Goal: Information Seeking & Learning: Find contact information

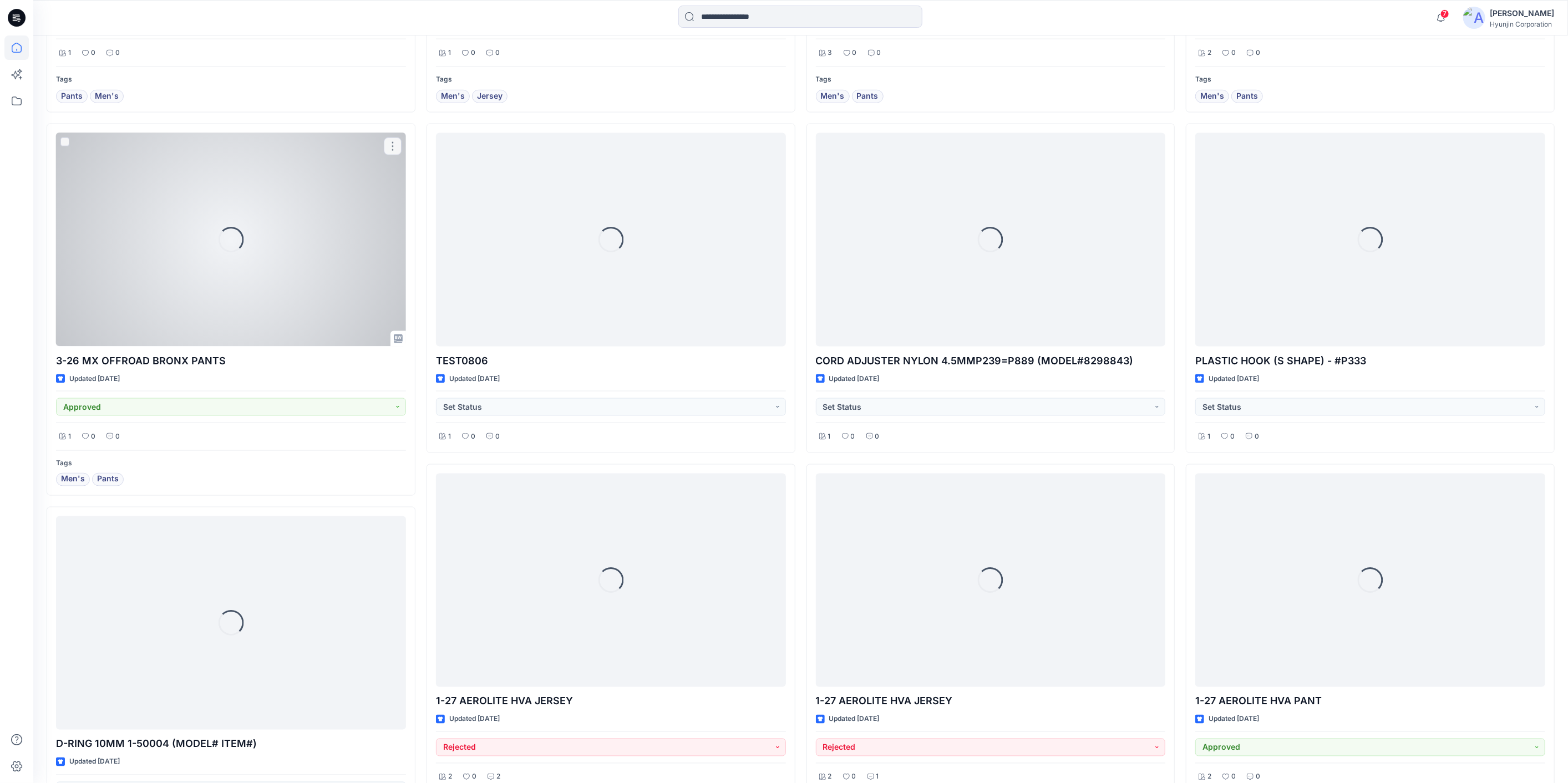
scroll to position [1513, 0]
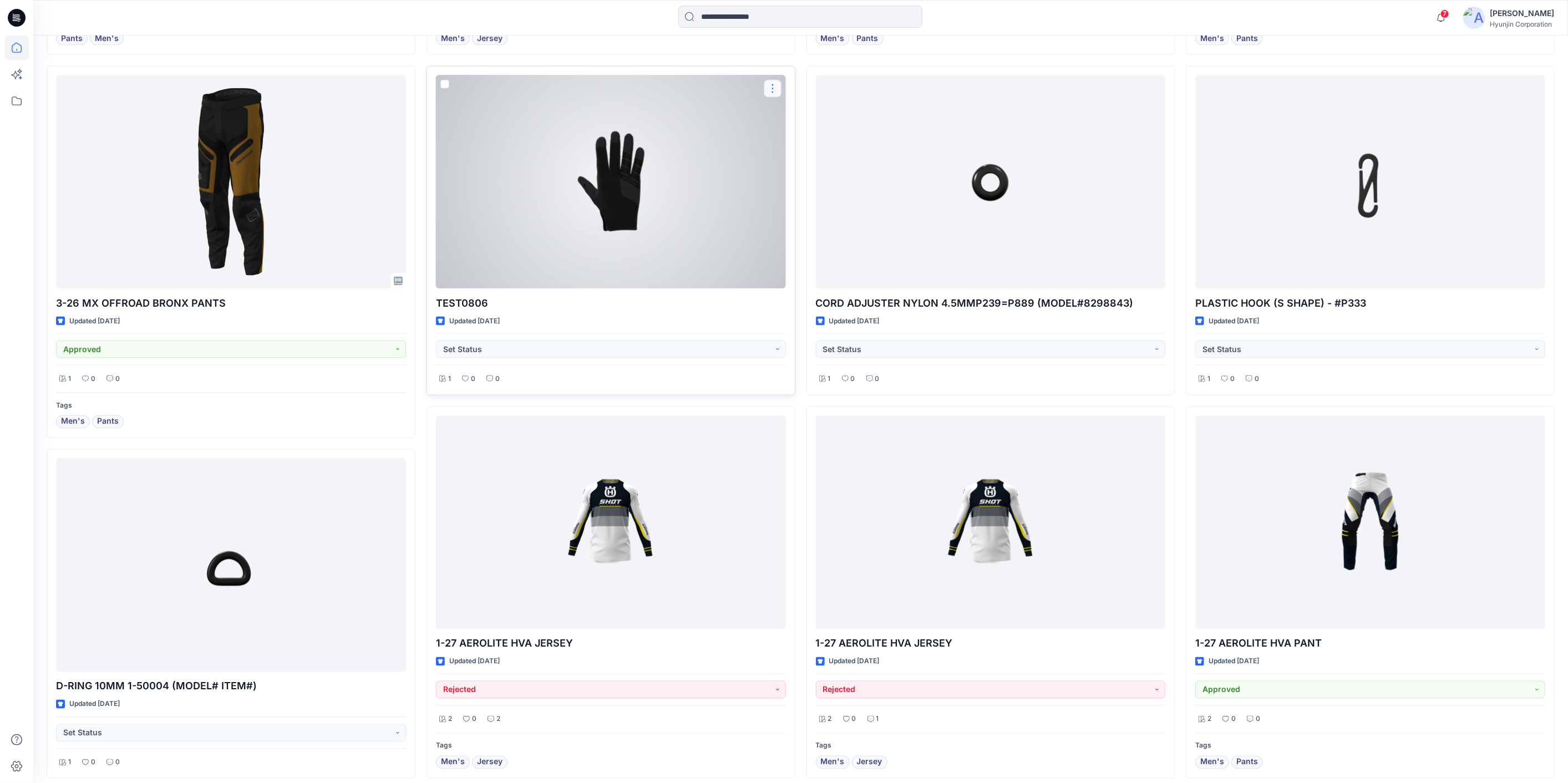
click at [768, 91] on button "button" at bounding box center [772, 88] width 18 height 18
click at [808, 103] on button "Edit" at bounding box center [826, 114] width 120 height 21
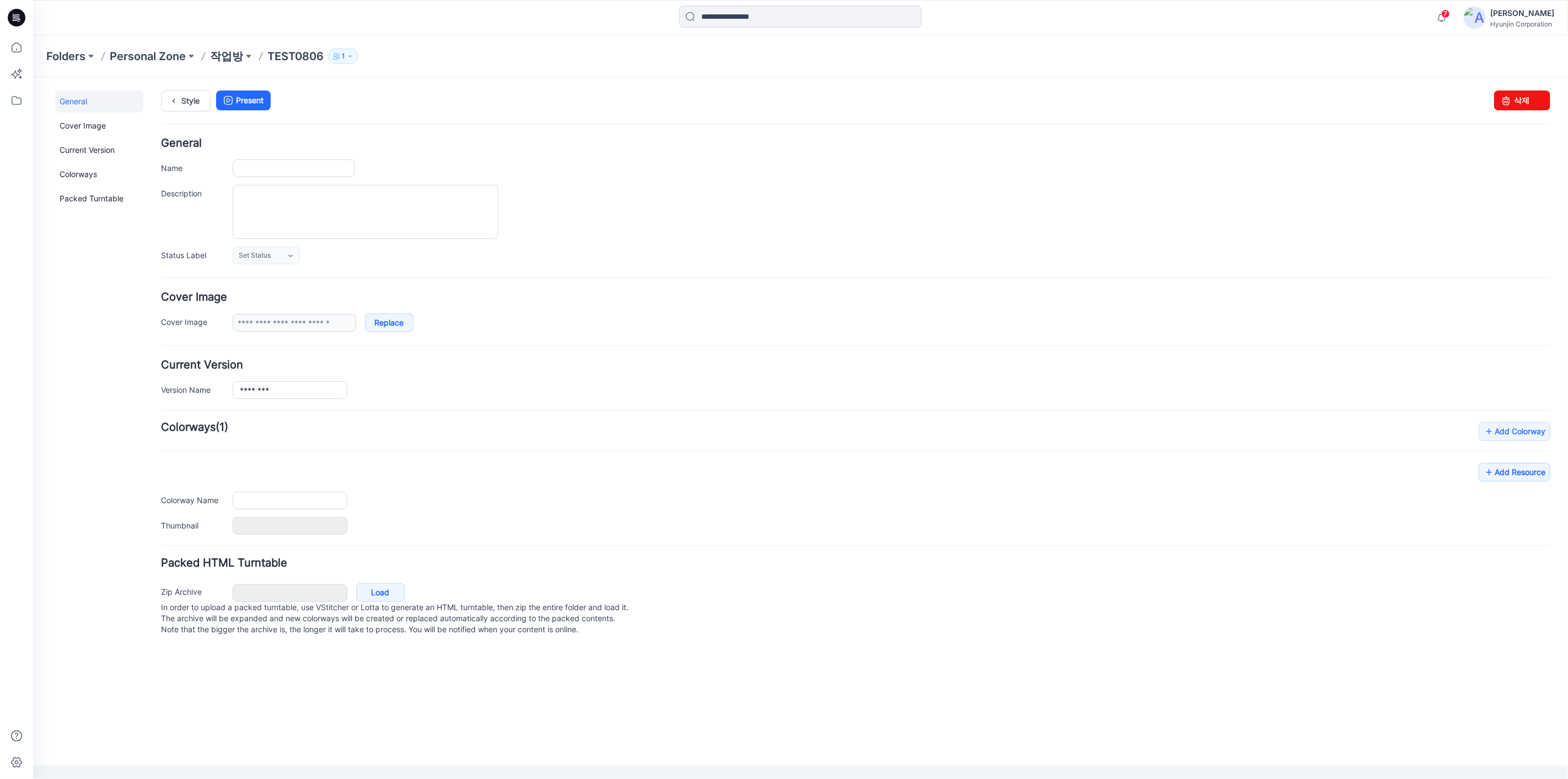
type input "********"
type input "****"
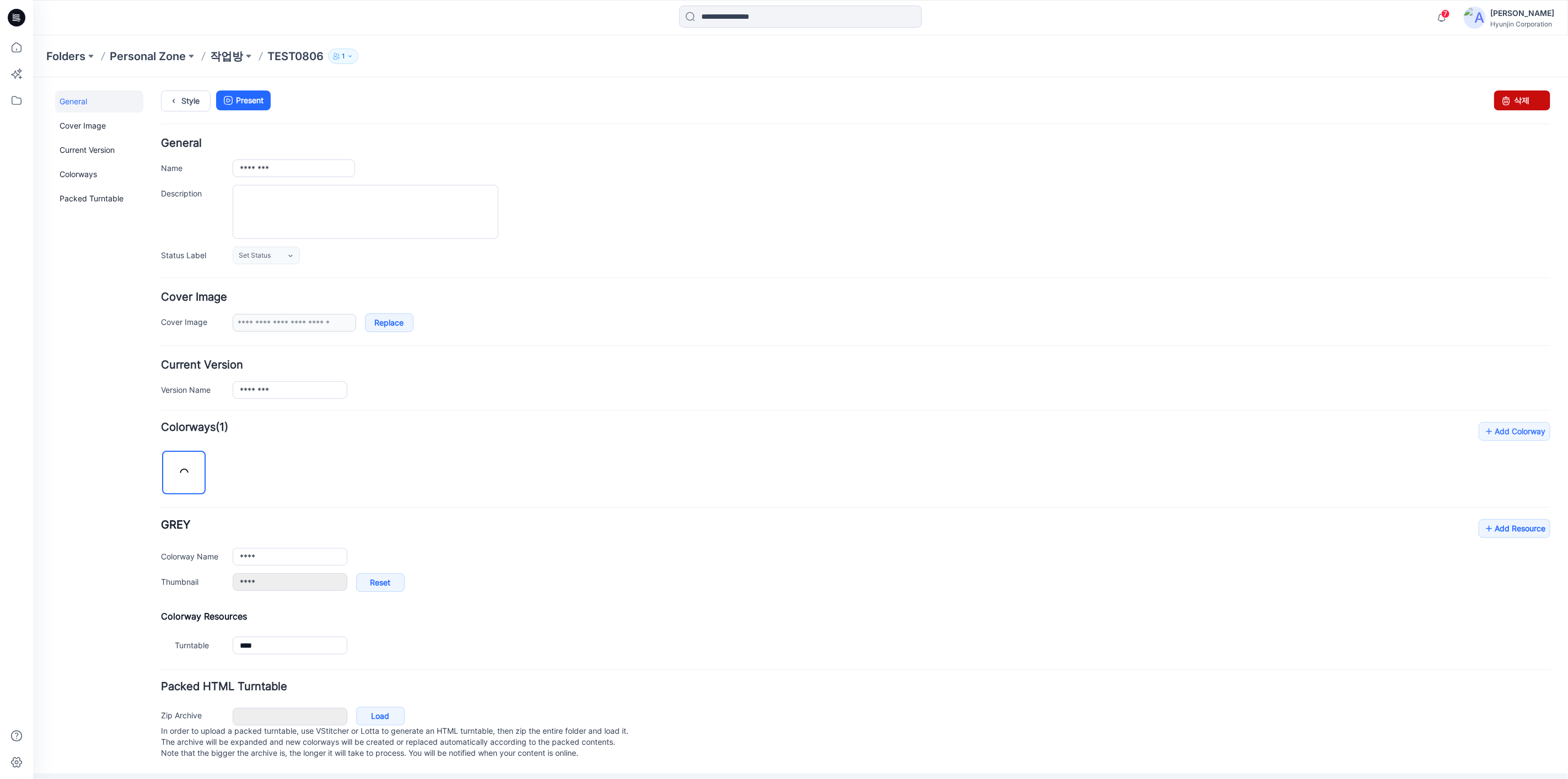
drag, startPoint x: 1521, startPoint y: 101, endPoint x: 883, endPoint y: 119, distance: 638.3
click at [1521, 101] on link "삭제" at bounding box center [1522, 100] width 56 height 20
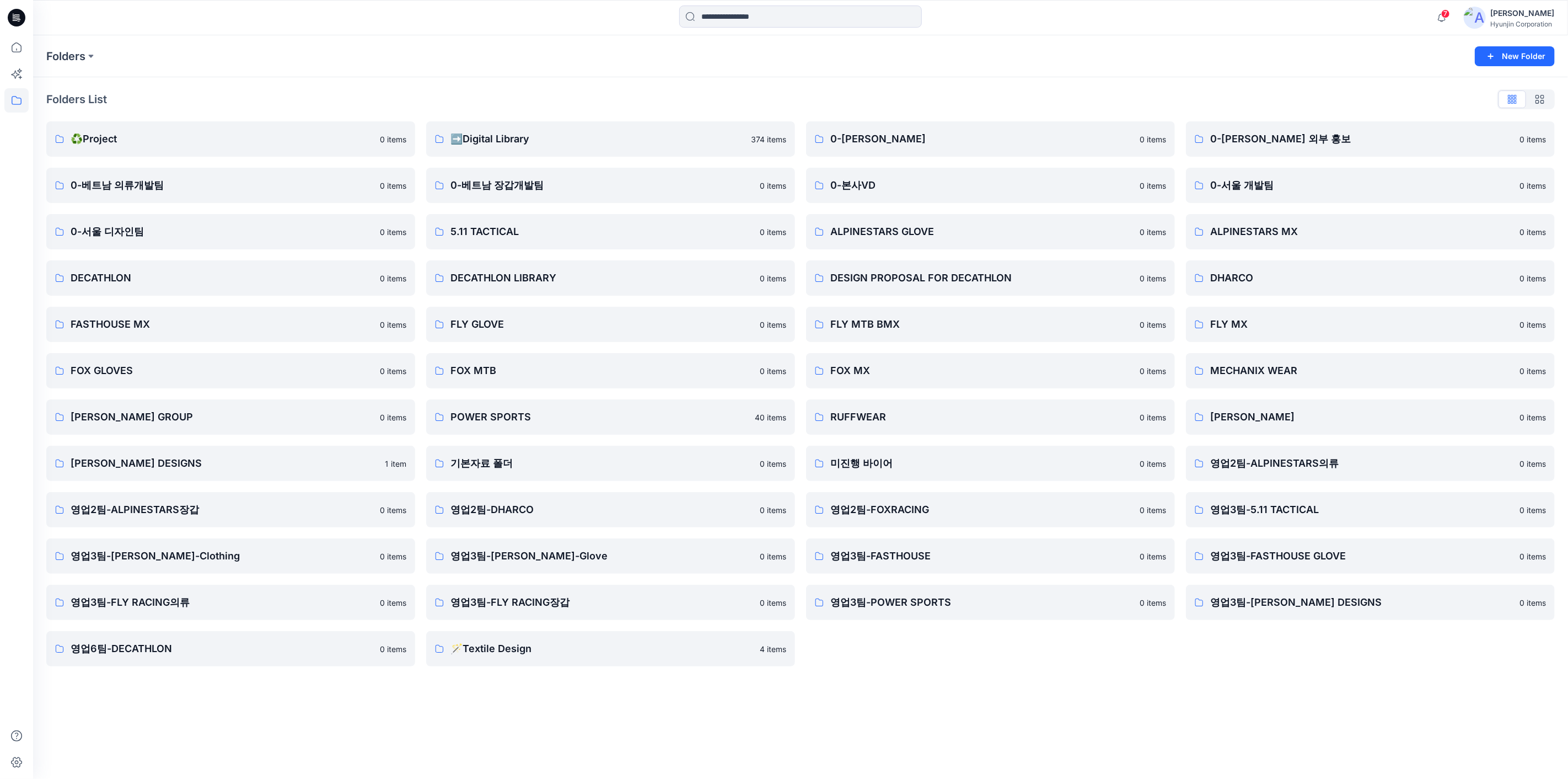
click at [16, 22] on icon at bounding box center [16, 17] width 18 height 18
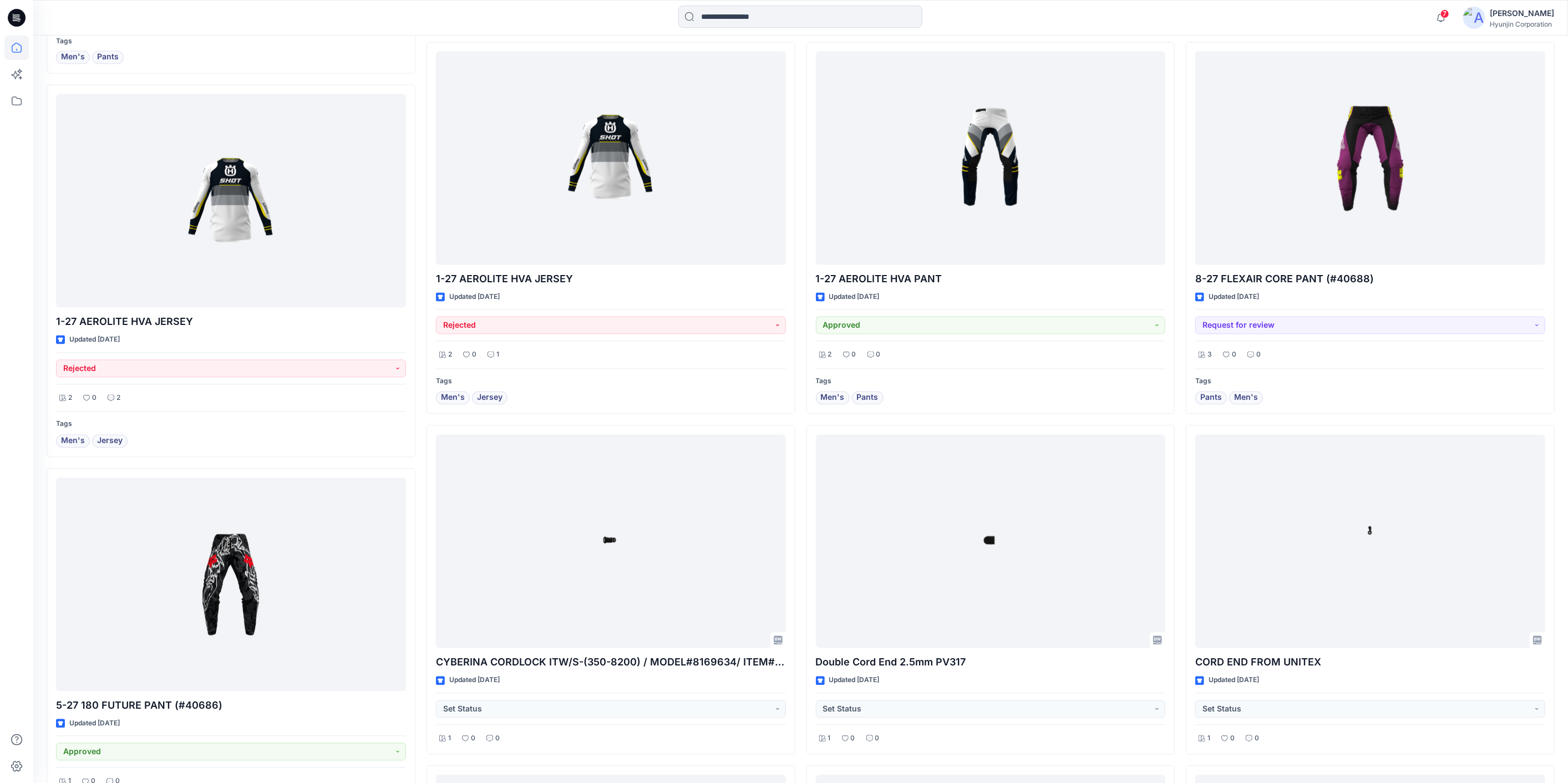
scroll to position [1930, 0]
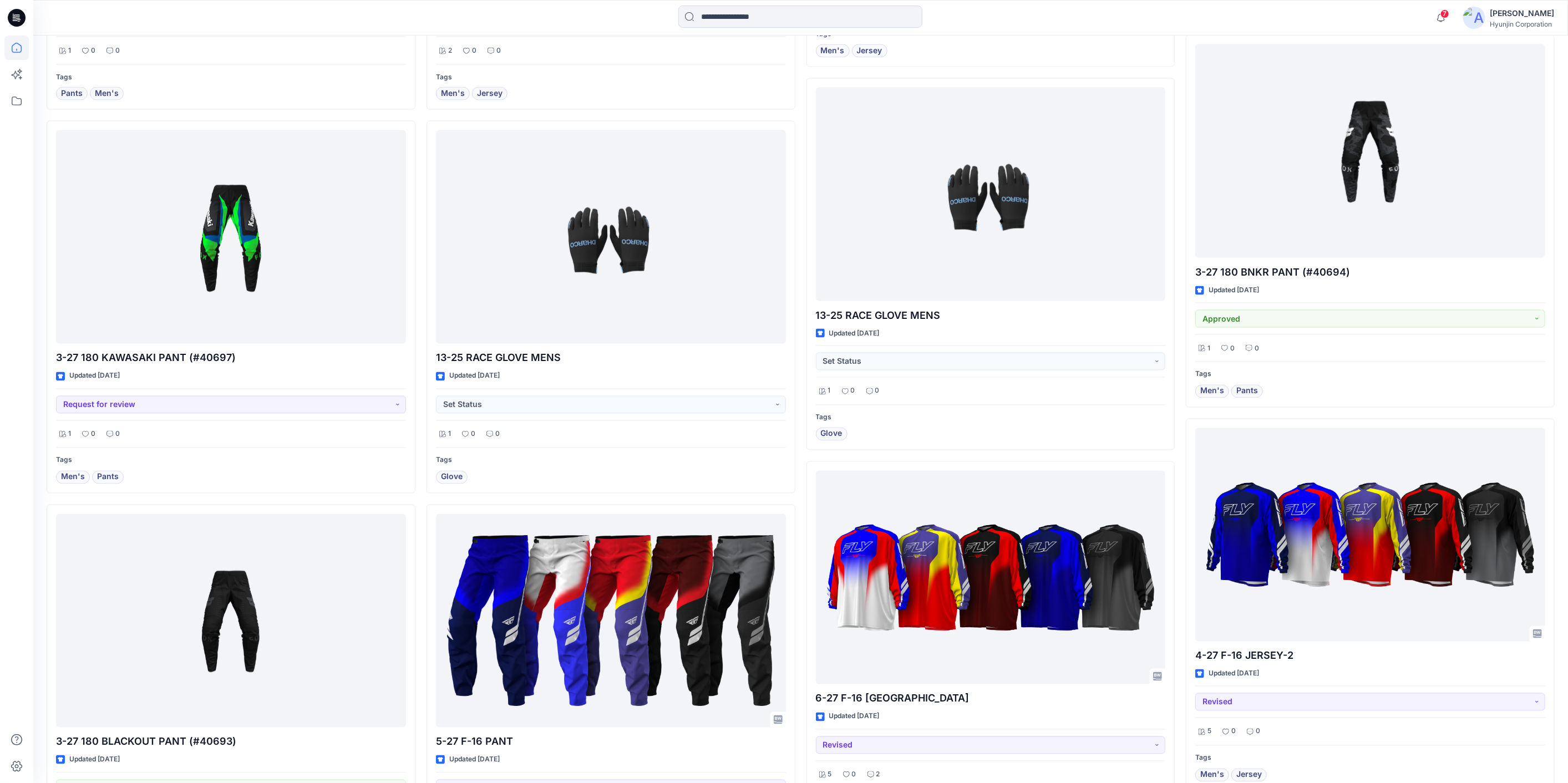
scroll to position [5543, 0]
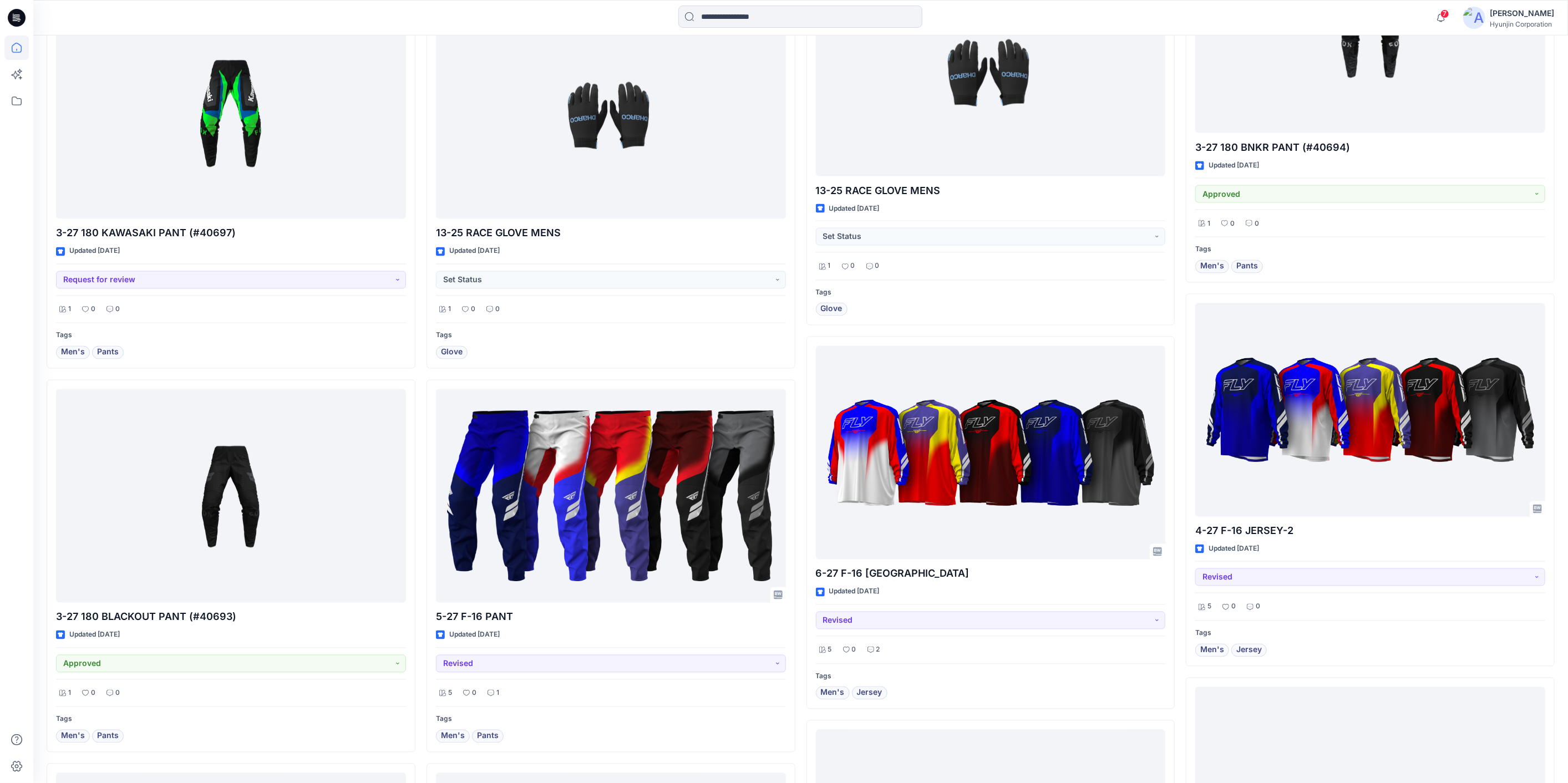
click at [26, 279] on div at bounding box center [17, 409] width 24 height 747
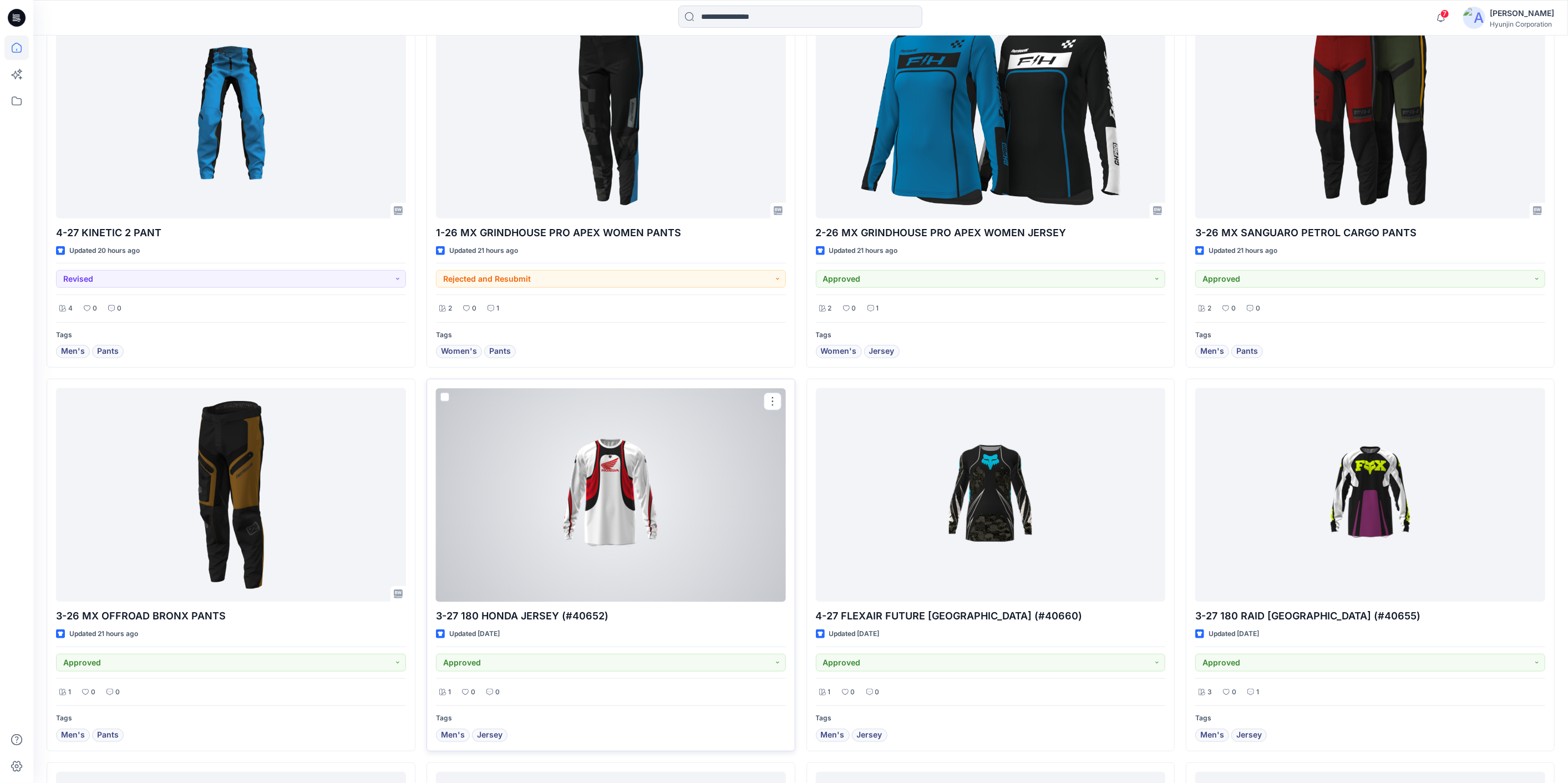
scroll to position [531, 0]
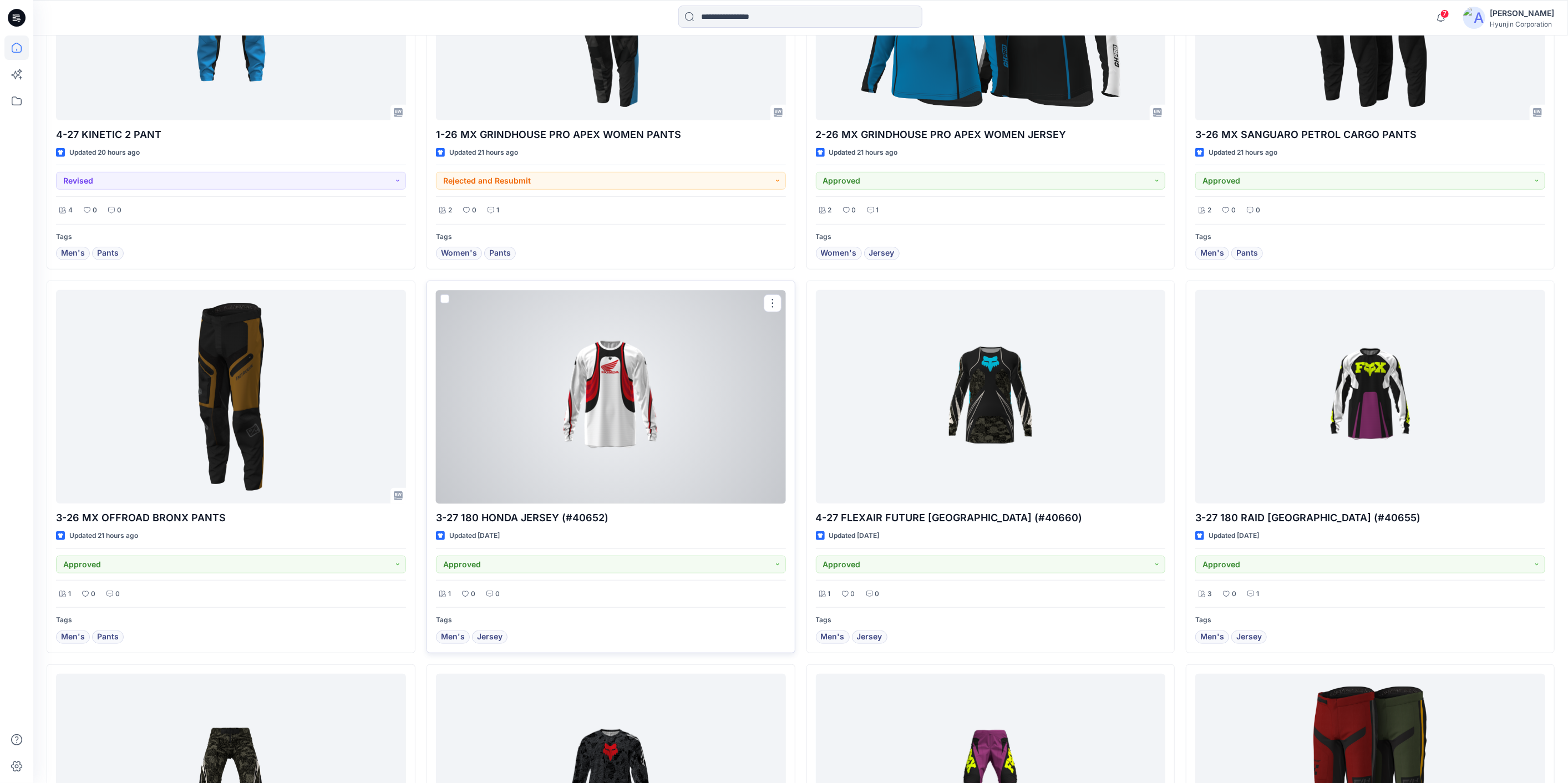
click at [494, 483] on div at bounding box center [611, 397] width 350 height 214
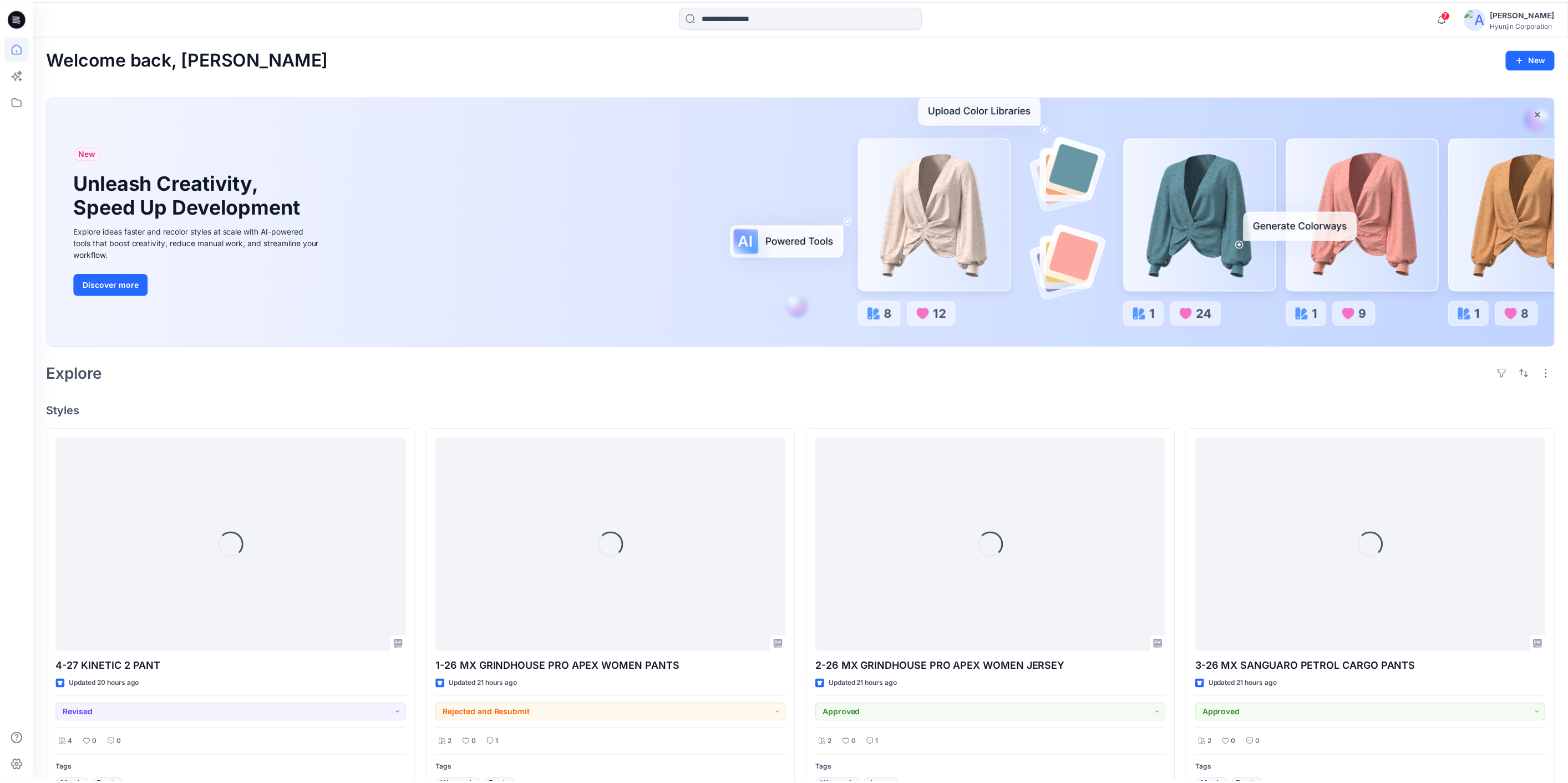
scroll to position [531, 0]
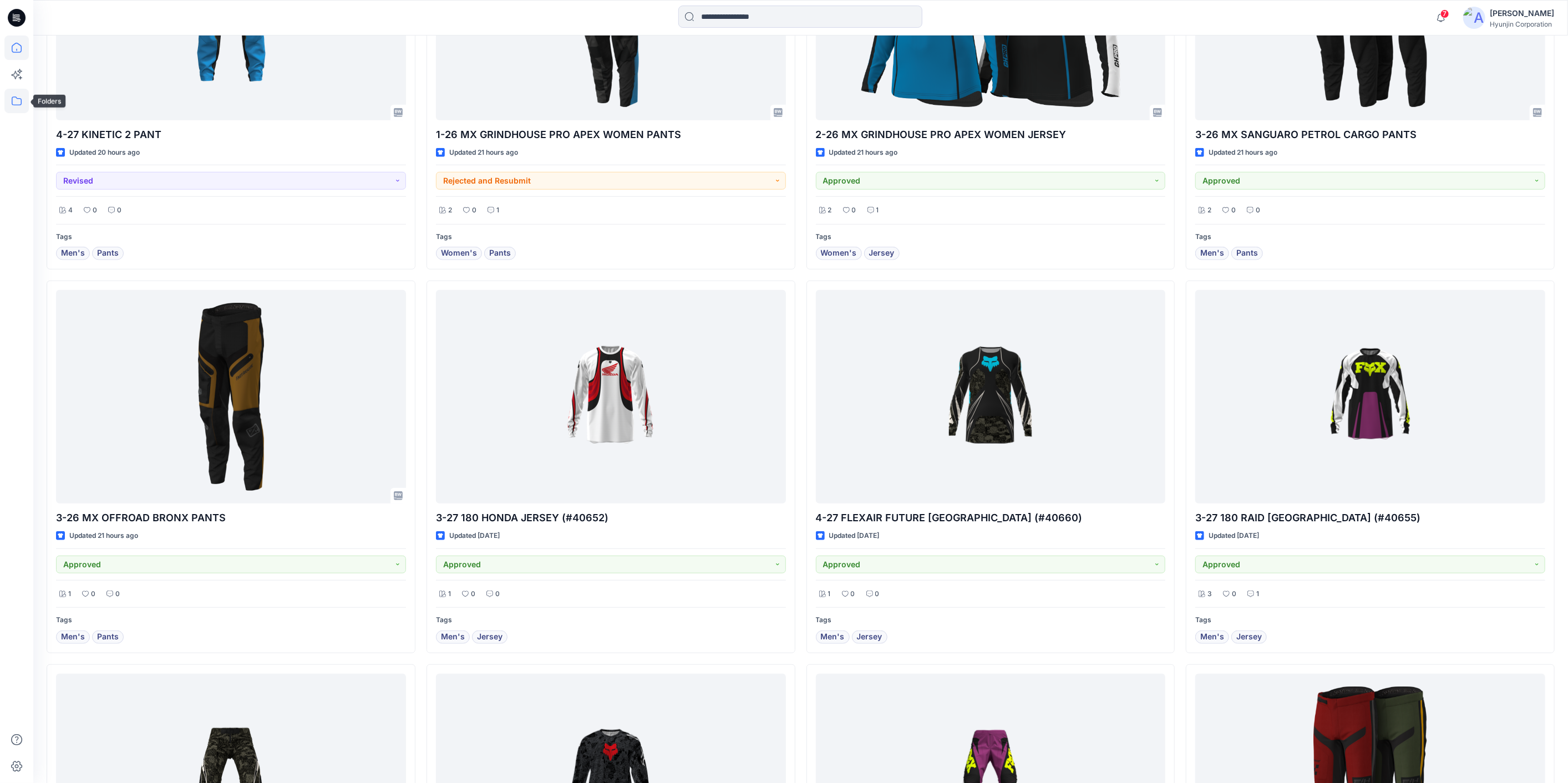
click at [14, 105] on icon at bounding box center [17, 101] width 10 height 9
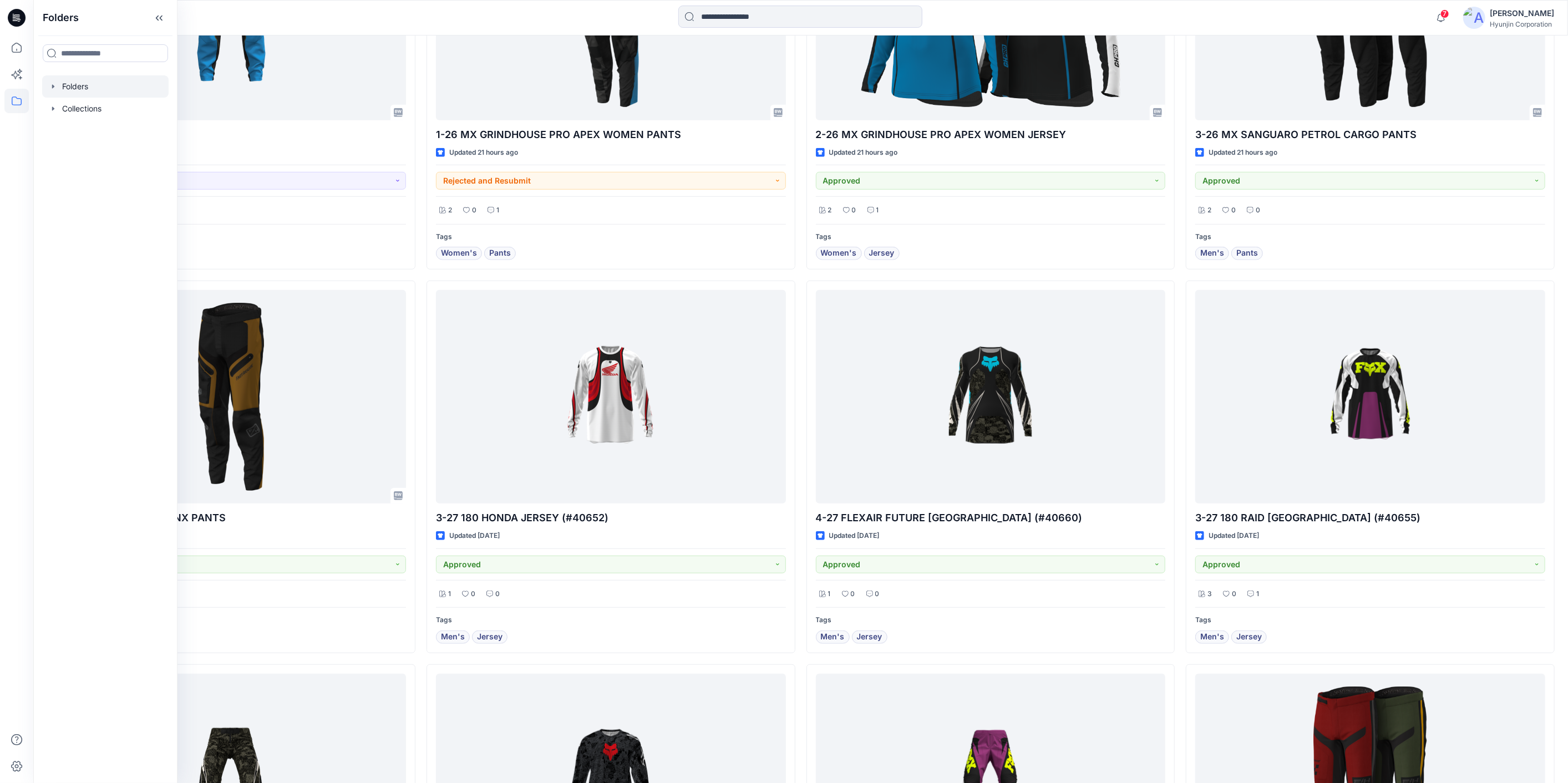
click at [65, 94] on div at bounding box center [105, 86] width 127 height 22
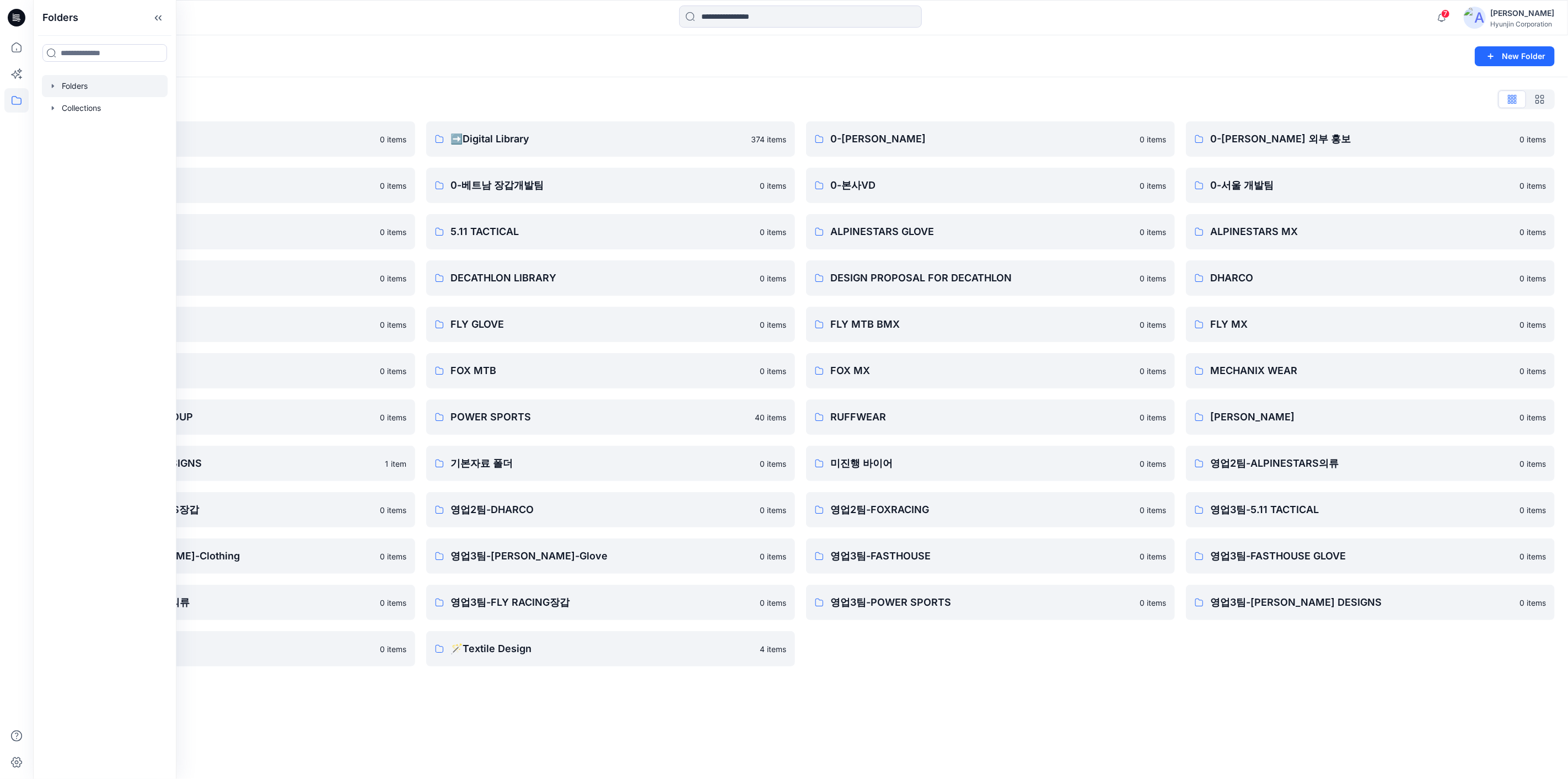
click at [925, 682] on div "Folders New Folder Folders List ♻️Project 0 items 0-베트남 의류개발팀 0 items 0-서울 디자인팀…" at bounding box center [800, 407] width 1535 height 744
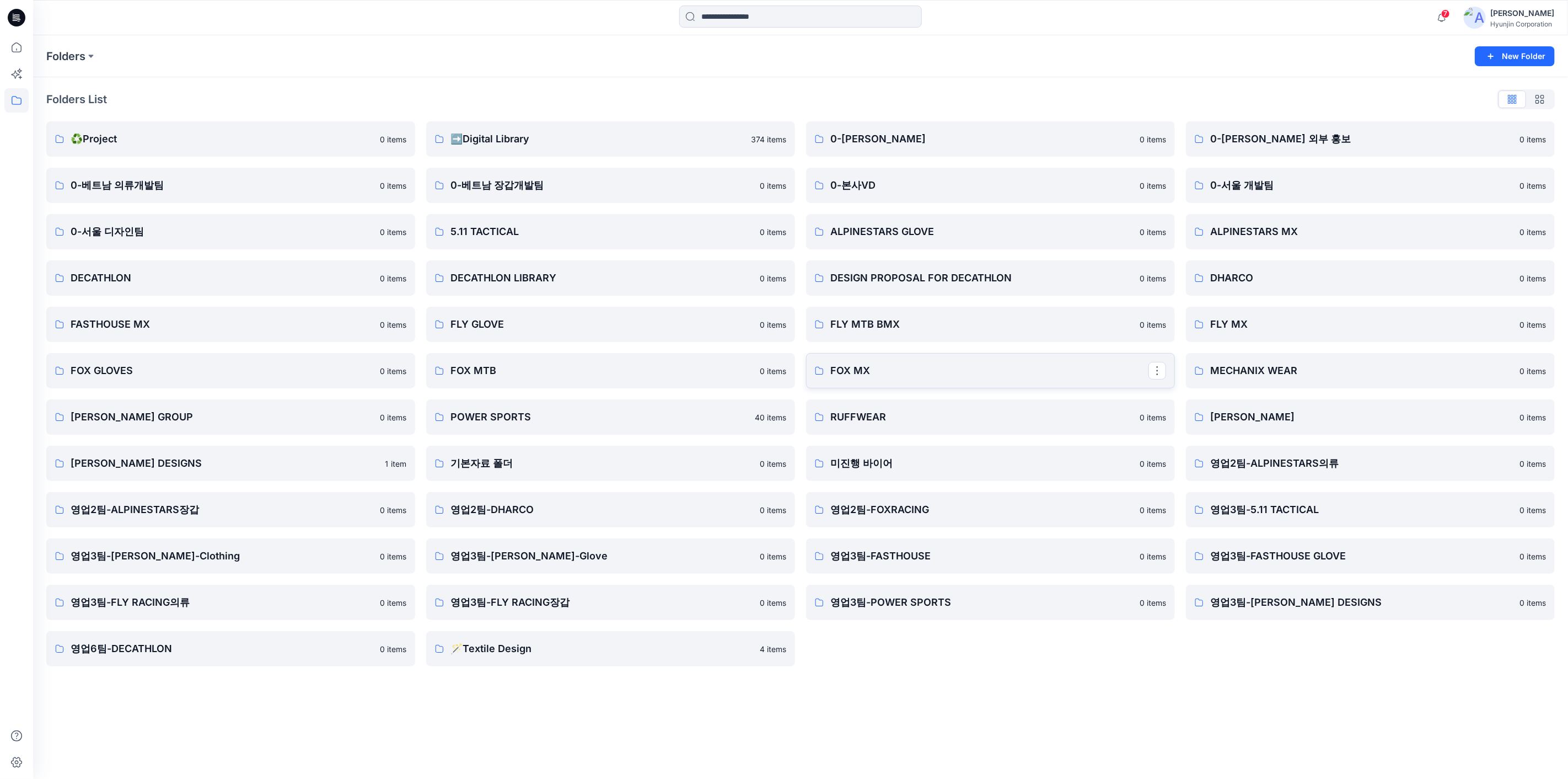
click at [882, 372] on p "FOX MX" at bounding box center [989, 370] width 318 height 15
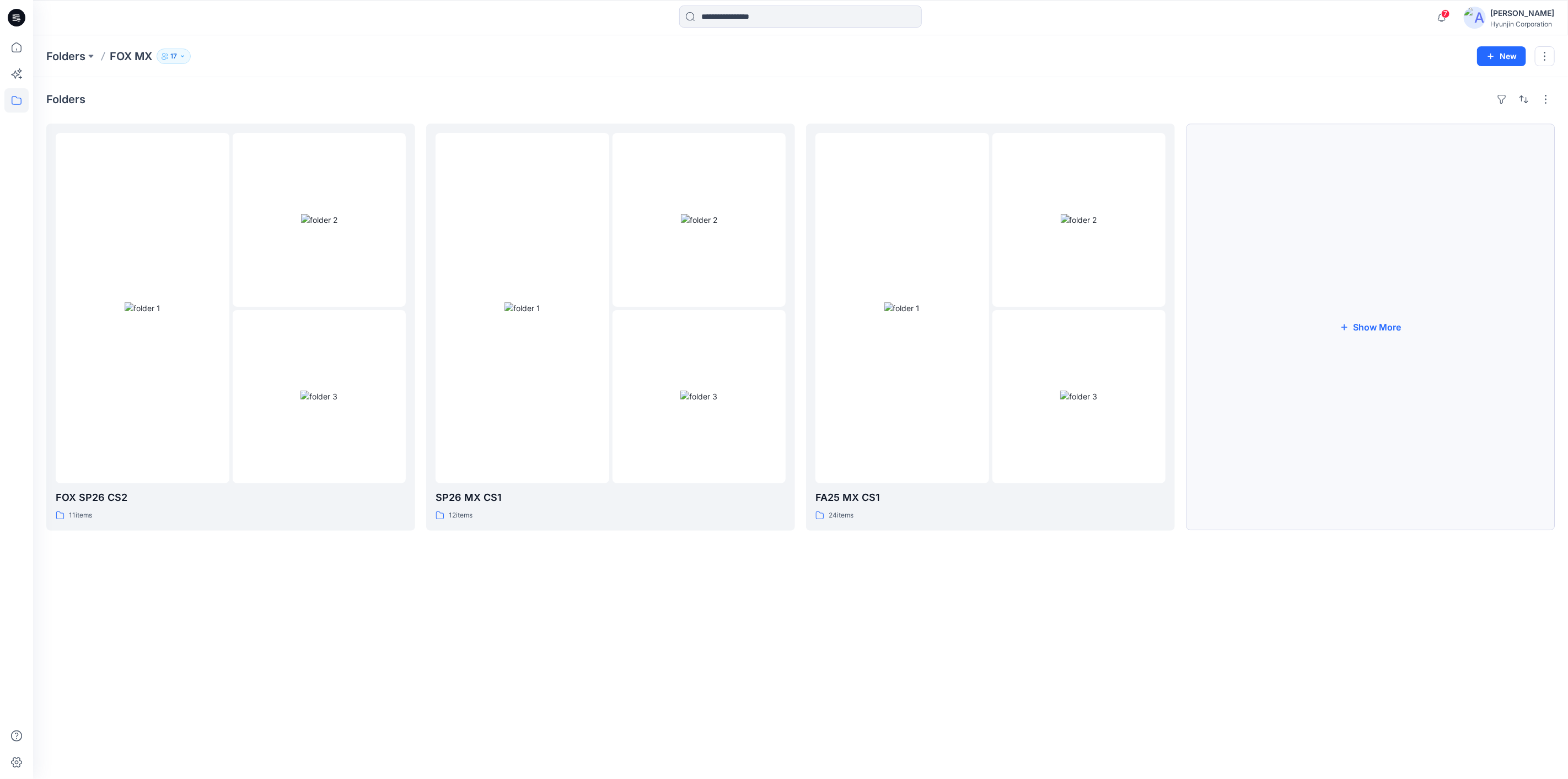
click at [1399, 353] on button "Show More" at bounding box center [1370, 327] width 369 height 407
click at [336, 389] on img at bounding box center [317, 395] width 37 height 12
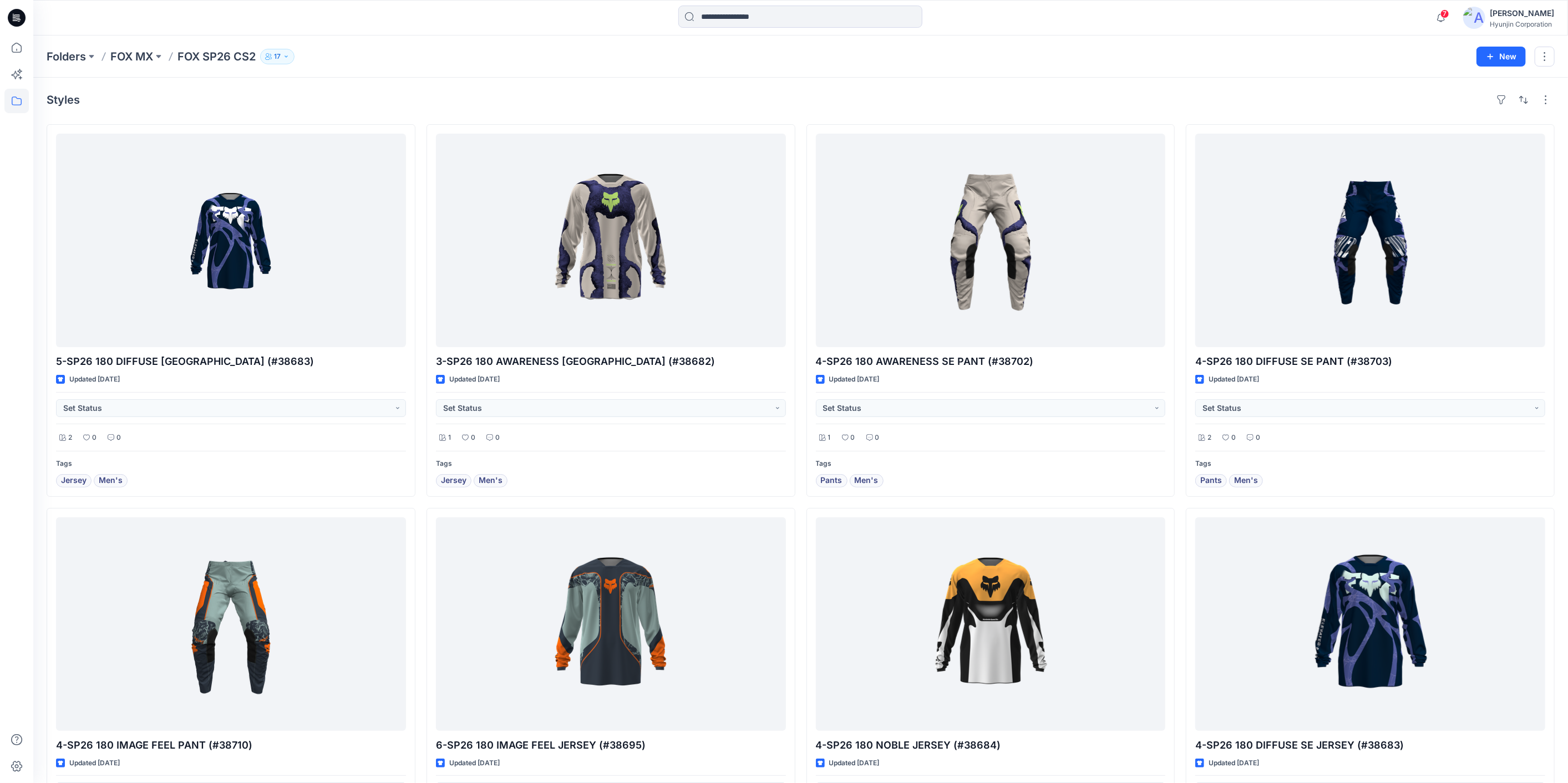
click at [274, 49] on button "17" at bounding box center [277, 56] width 34 height 15
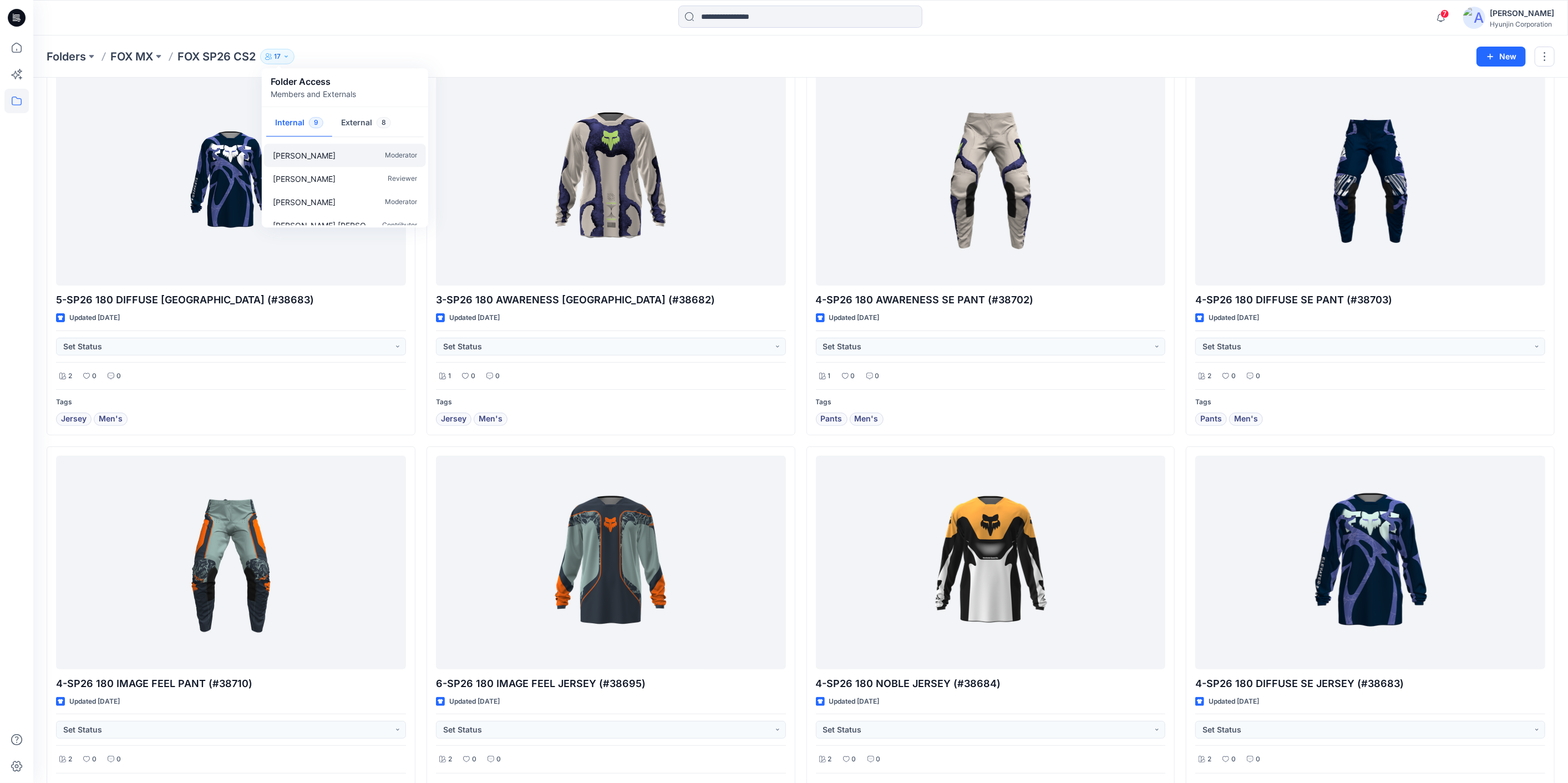
scroll to position [65, 0]
click at [342, 124] on button "External 8" at bounding box center [366, 123] width 68 height 28
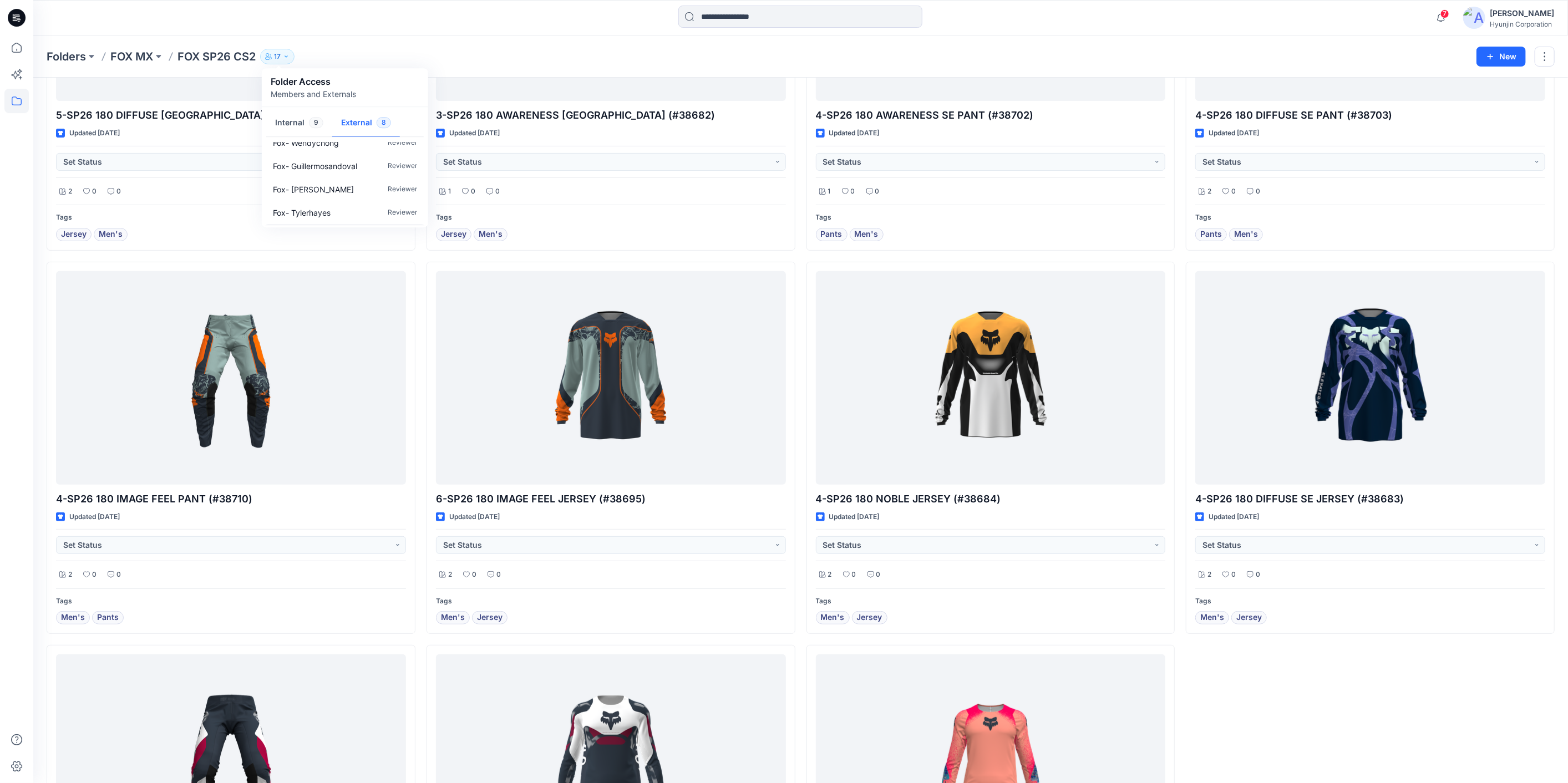
scroll to position [0, 0]
click at [323, 159] on p "Fox- Wendychong" at bounding box center [306, 154] width 66 height 12
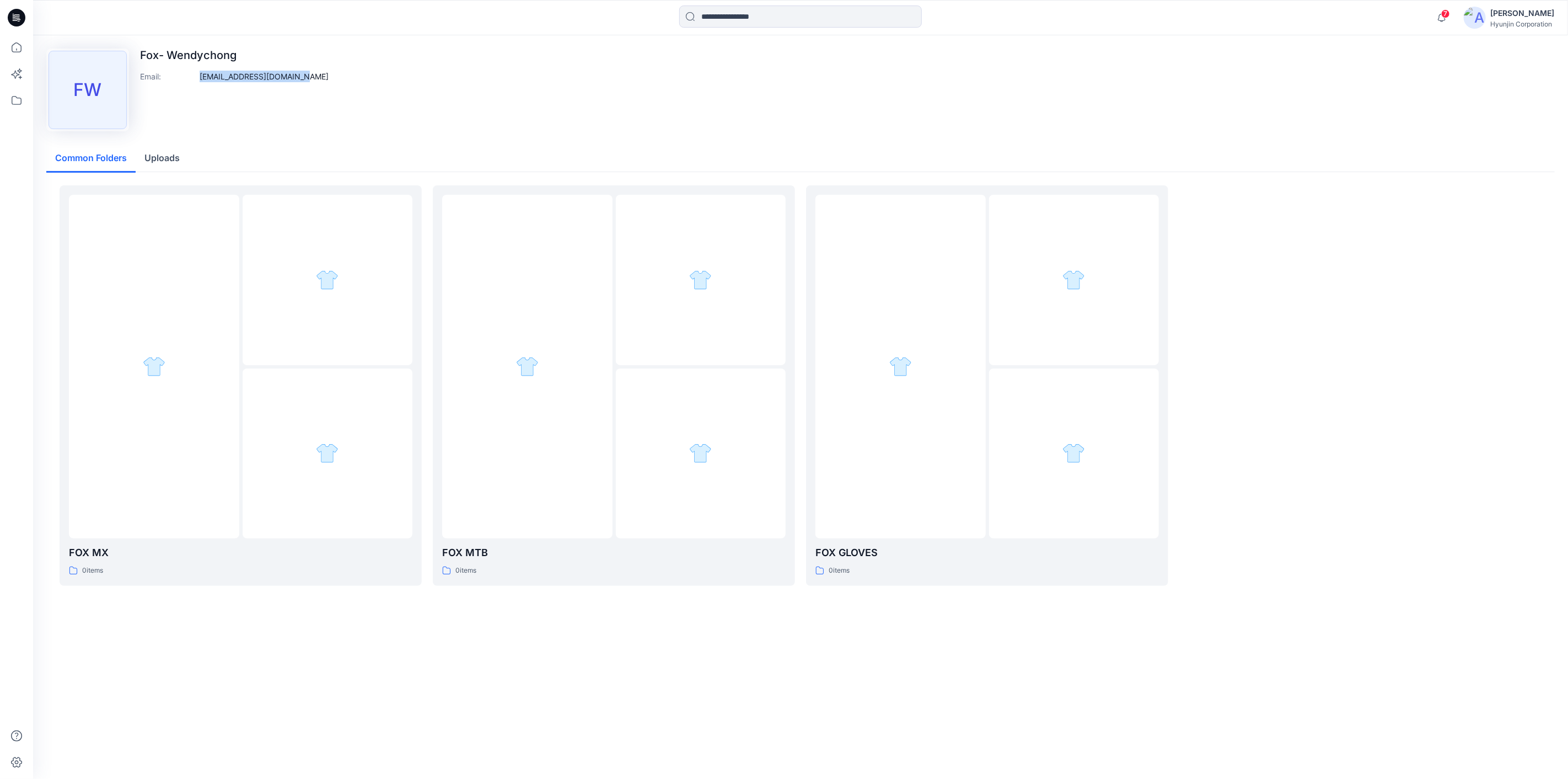
drag, startPoint x: 199, startPoint y: 85, endPoint x: 326, endPoint y: 83, distance: 127.0
click at [326, 83] on div "[PERSON_NAME]- Wendychong Email : [PERSON_NAME][EMAIL_ADDRESS][DOMAIN_NAME]" at bounding box center [800, 90] width 1508 height 83
copy p "[EMAIL_ADDRESS][DOMAIN_NAME]"
